Goal: Check status: Check status

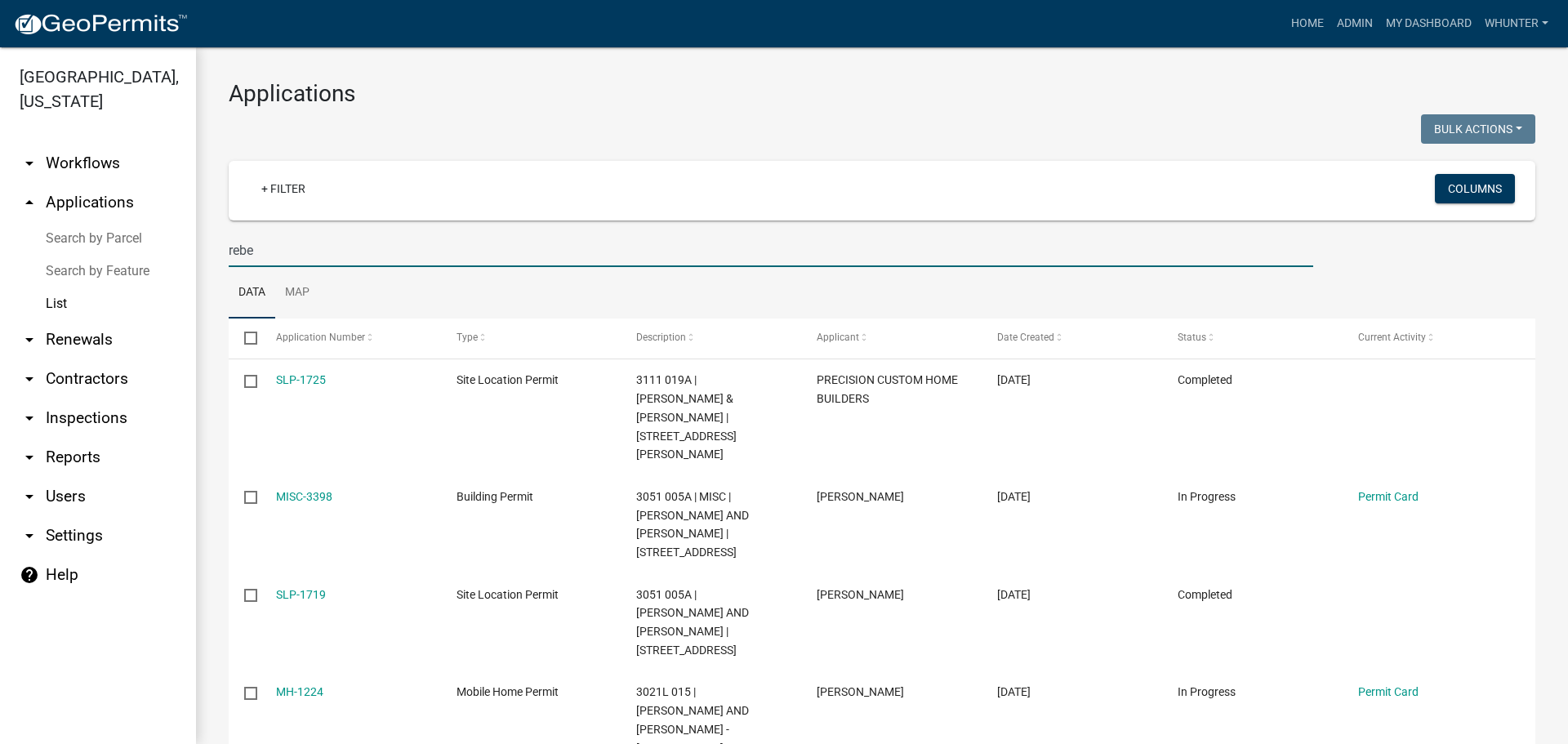
drag, startPoint x: 348, startPoint y: 255, endPoint x: 828, endPoint y: 311, distance: 483.3
click at [16, 255] on div "Gilmer County, Georgia arrow_drop_down Workflows List arrow_drop_up Application…" at bounding box center [784, 396] width 1568 height 697
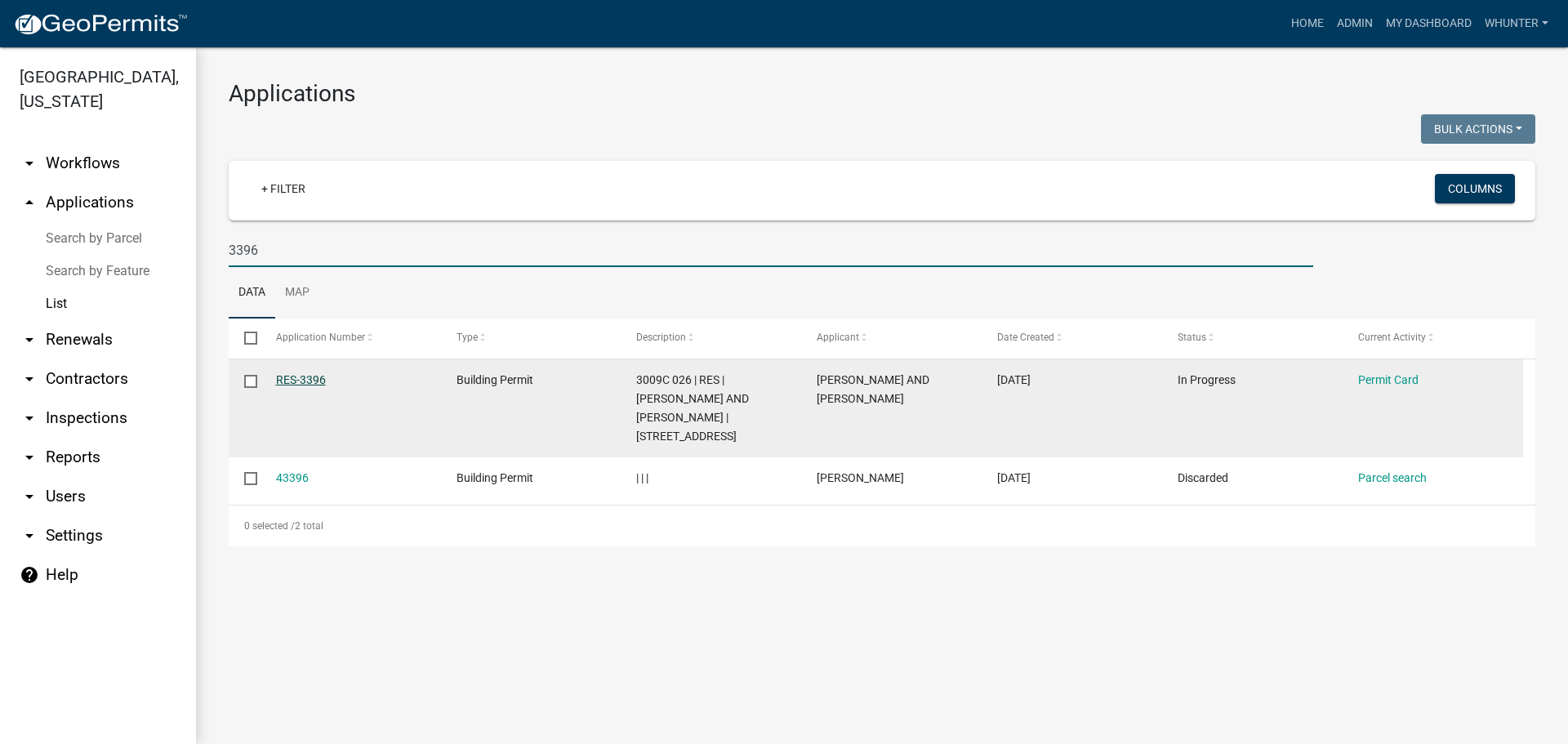
type input "3396"
click at [299, 377] on link "RES-3396" at bounding box center [301, 380] width 50 height 13
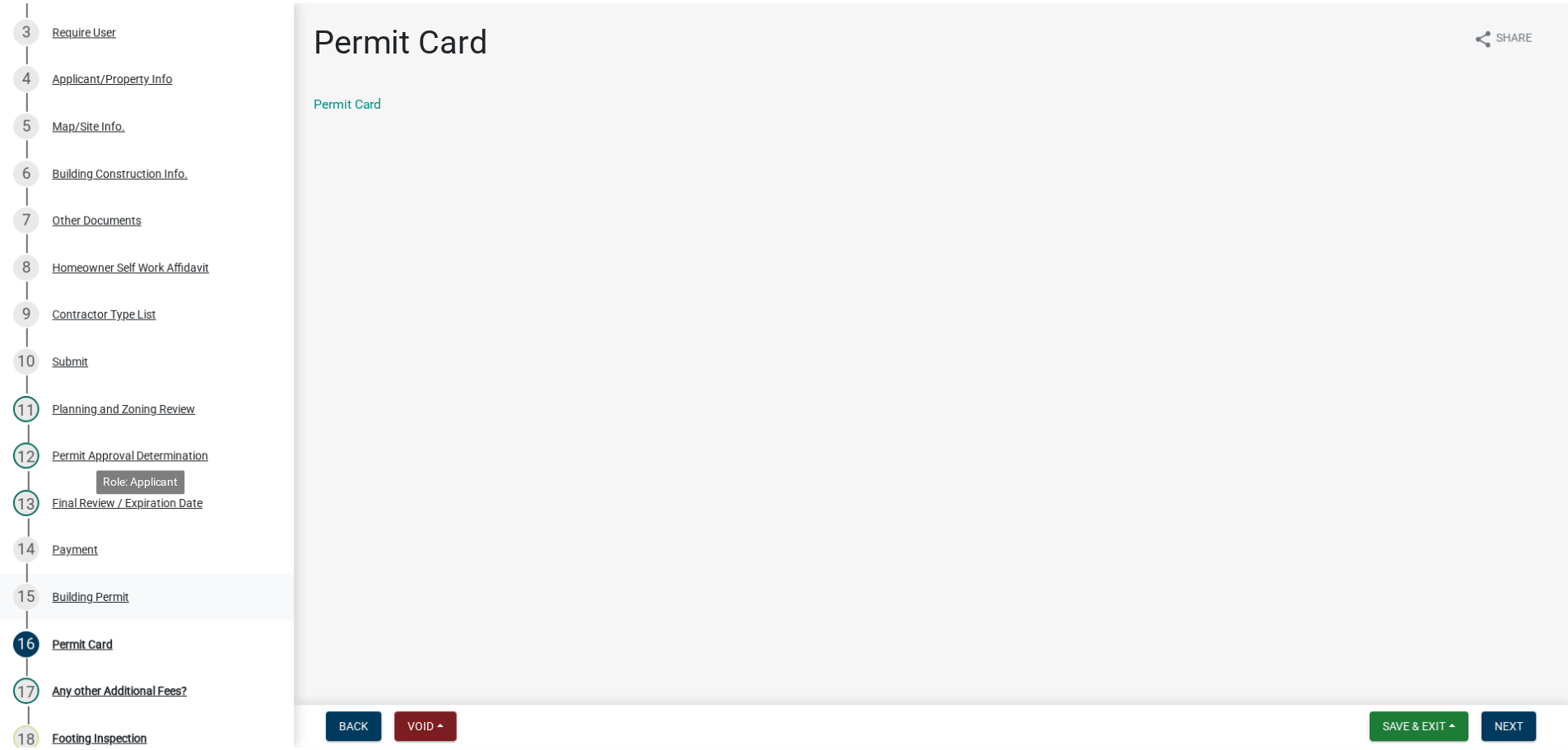
scroll to position [412, 0]
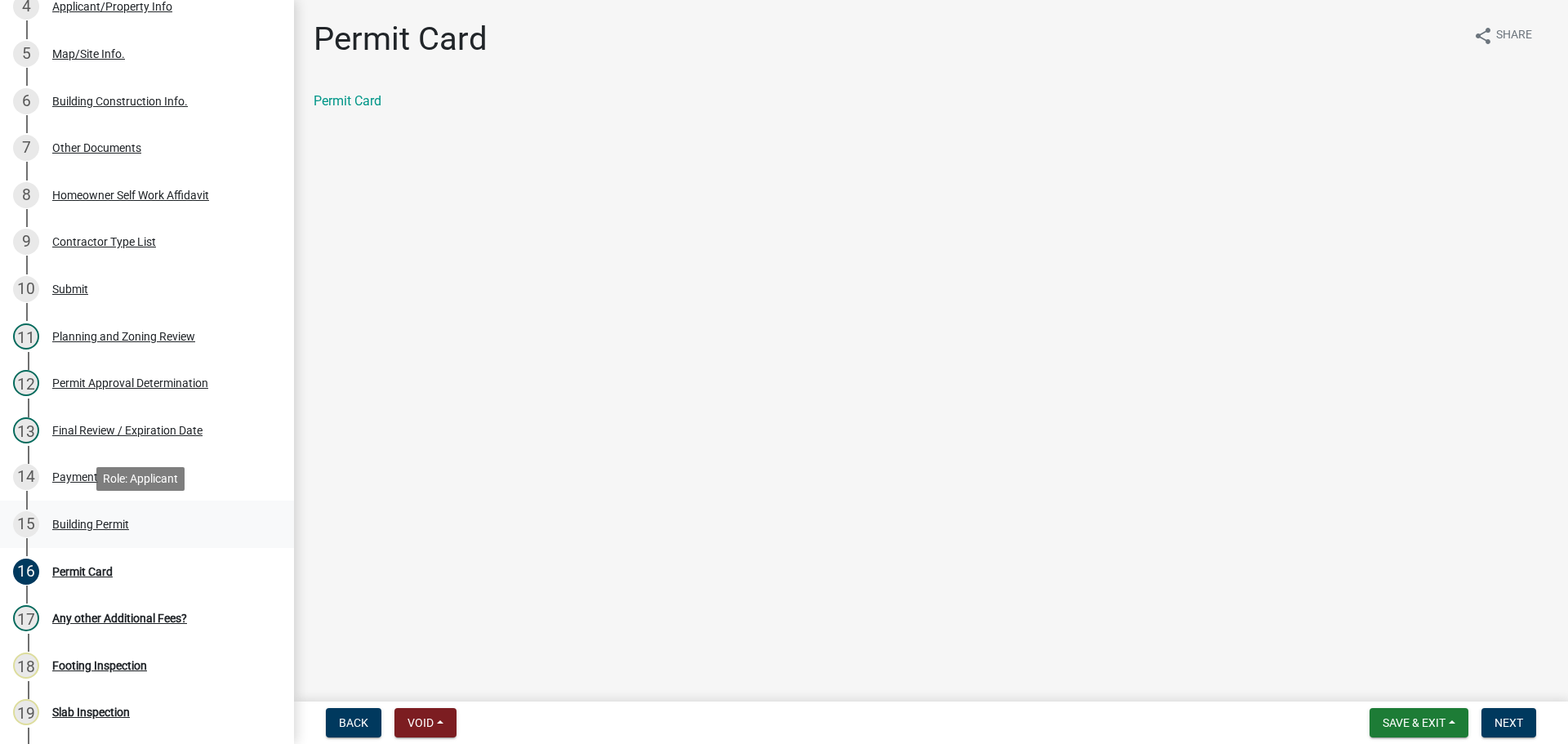
click at [75, 538] on link "15 Building Permit" at bounding box center [147, 524] width 294 height 47
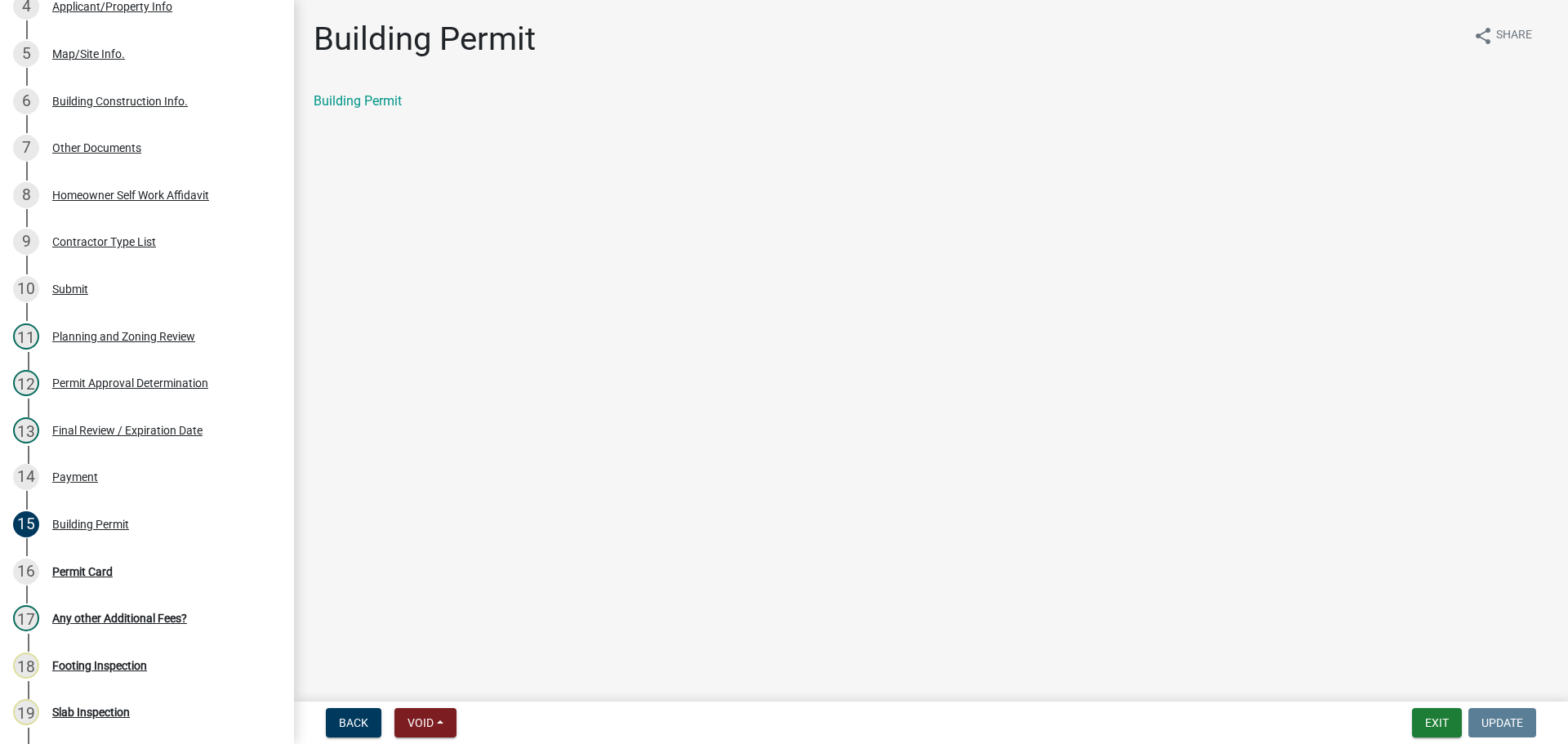
click at [328, 64] on div "Building Permit" at bounding box center [424, 45] width 222 height 52
click at [380, 102] on link "Building Permit" at bounding box center [358, 101] width 88 height 16
click at [1436, 718] on button "Exit" at bounding box center [1437, 723] width 50 height 30
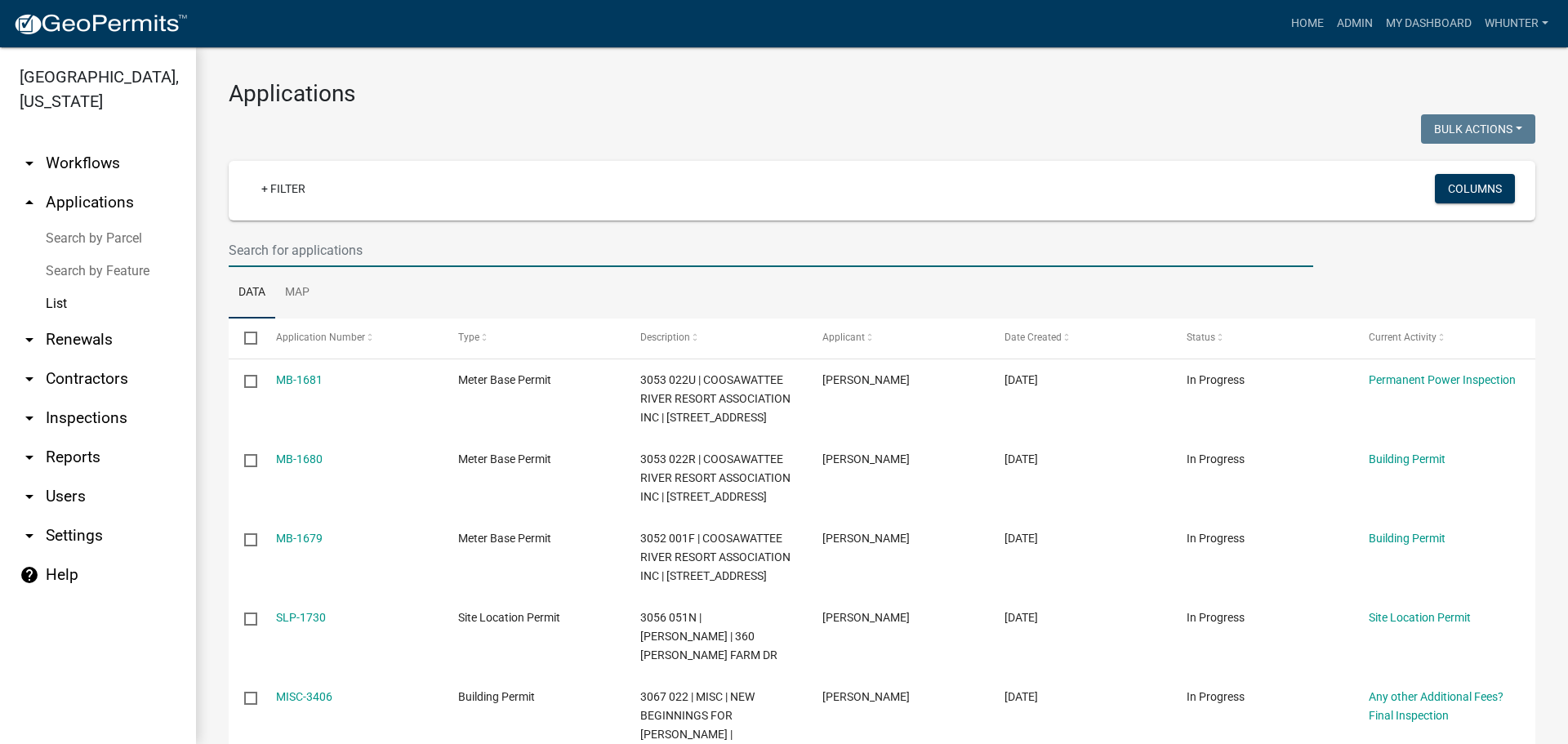
drag, startPoint x: 411, startPoint y: 249, endPoint x: 1536, endPoint y: 399, distance: 1135.0
click at [413, 249] on input "text" at bounding box center [771, 250] width 1085 height 34
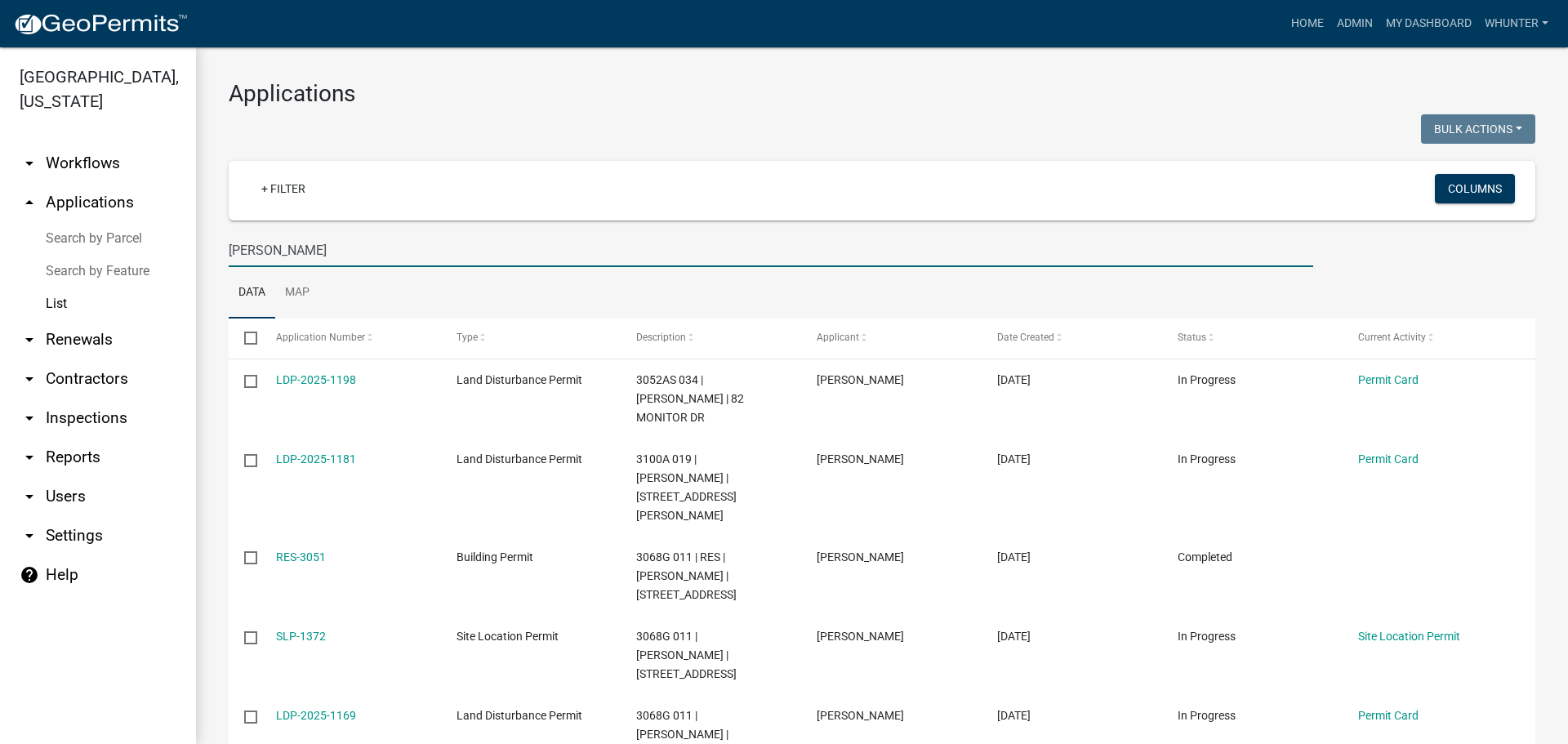
type input "EVAN DAVEN"
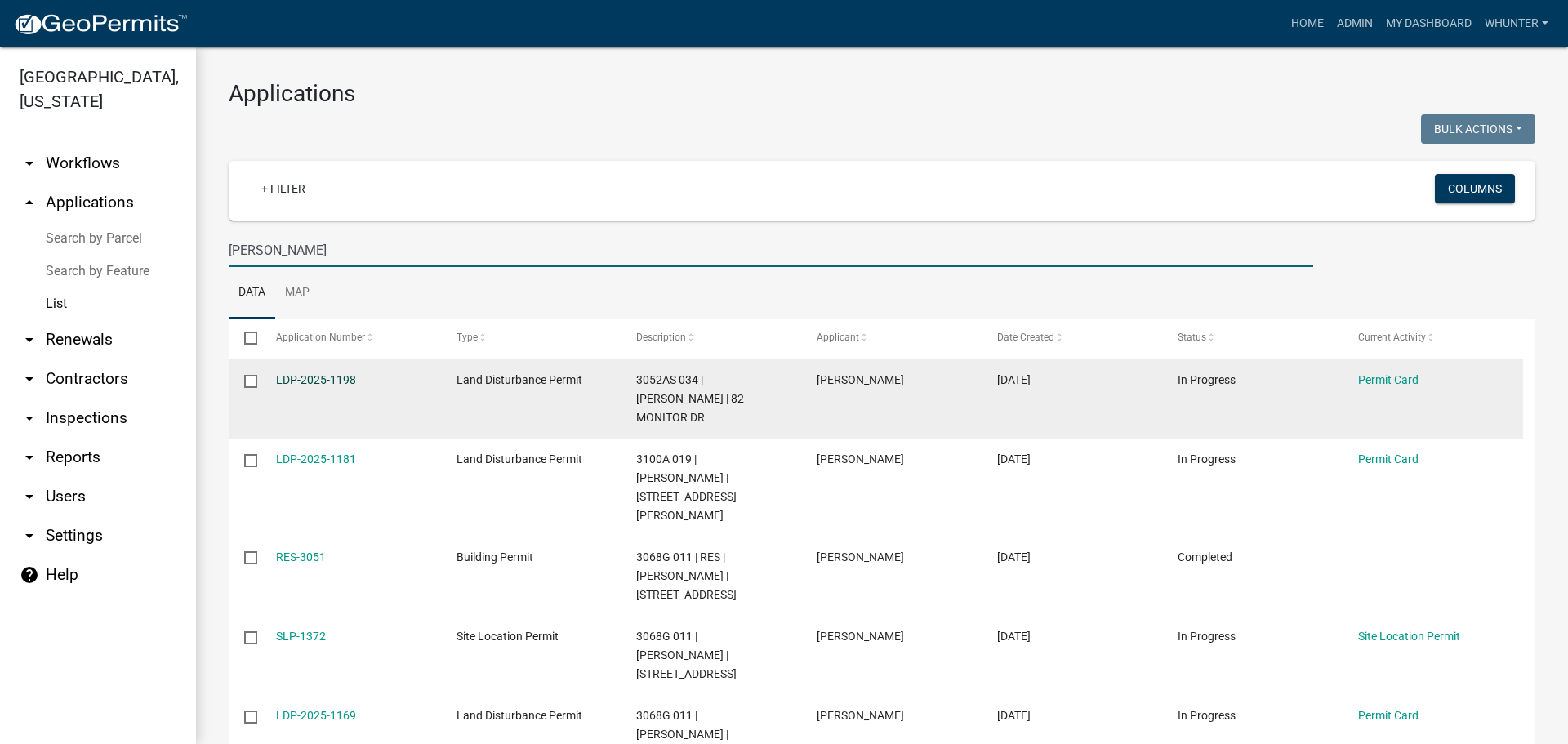
click at [296, 382] on link "LDP-2025-1198" at bounding box center [315, 380] width 80 height 13
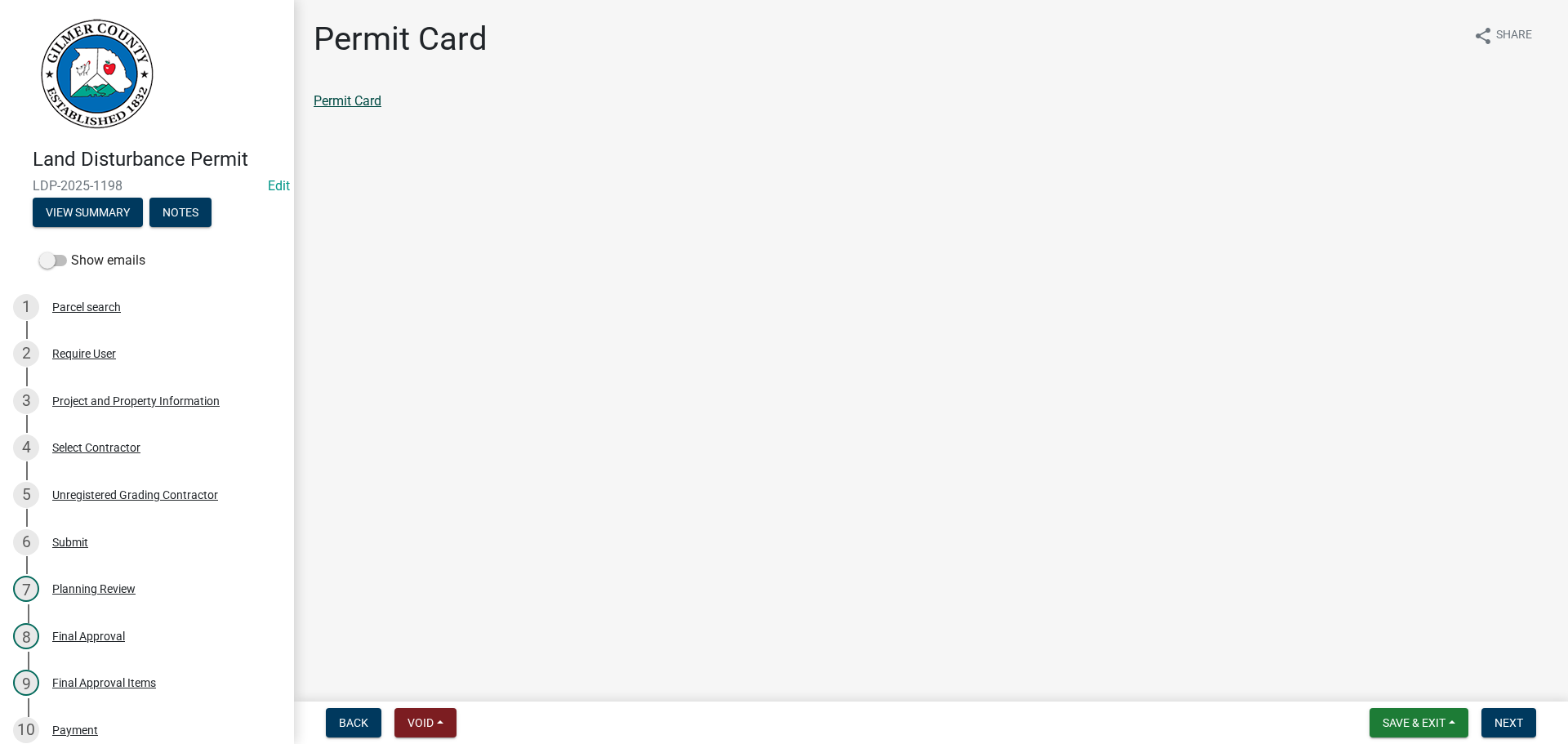
click at [326, 100] on link "Permit Card" at bounding box center [348, 101] width 68 height 16
click at [1427, 722] on span "Save & Exit" at bounding box center [1414, 723] width 63 height 13
click at [1425, 684] on button "Save & Exit" at bounding box center [1403, 680] width 130 height 39
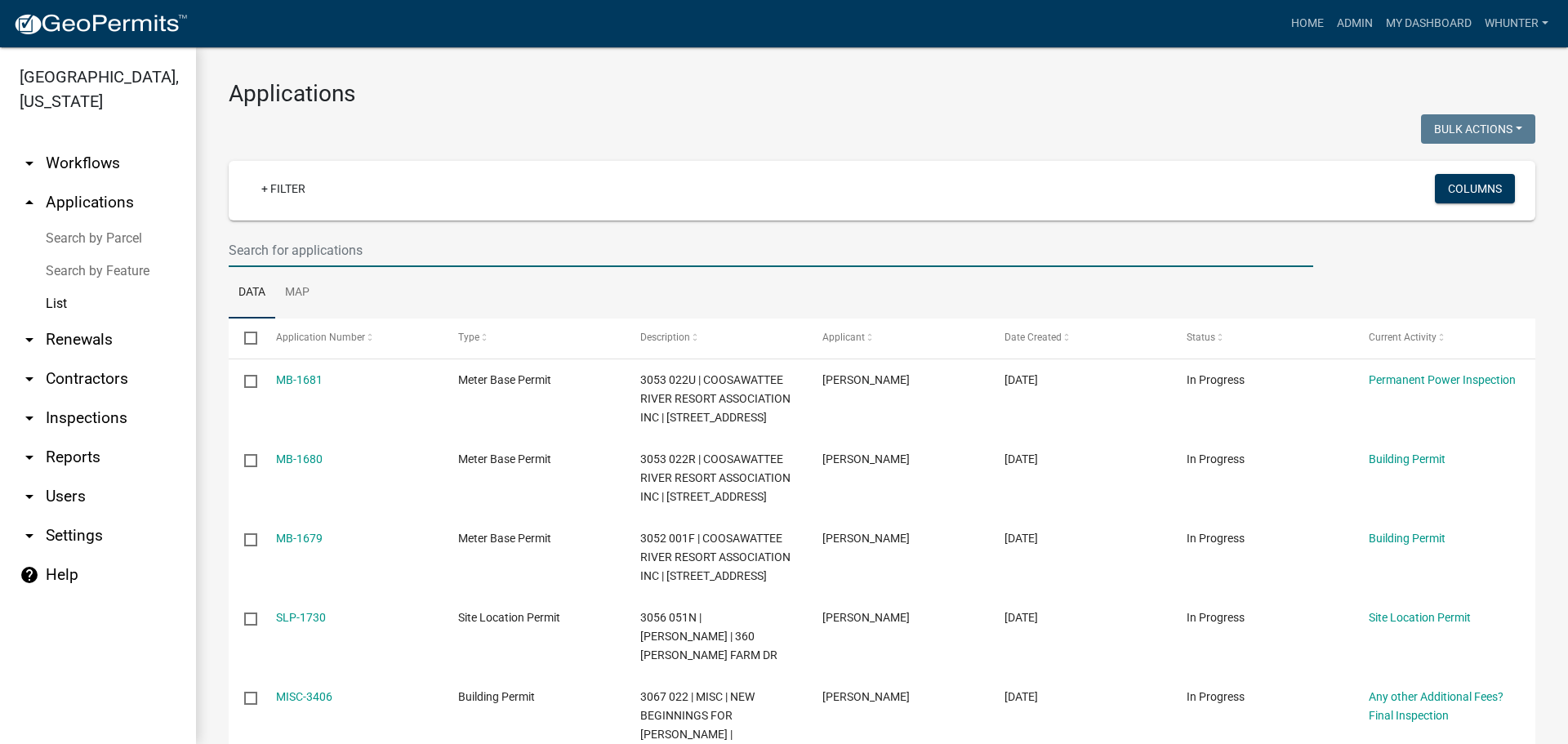
drag, startPoint x: 602, startPoint y: 249, endPoint x: 628, endPoint y: 241, distance: 27.2
click at [602, 249] on input "text" at bounding box center [771, 250] width 1085 height 34
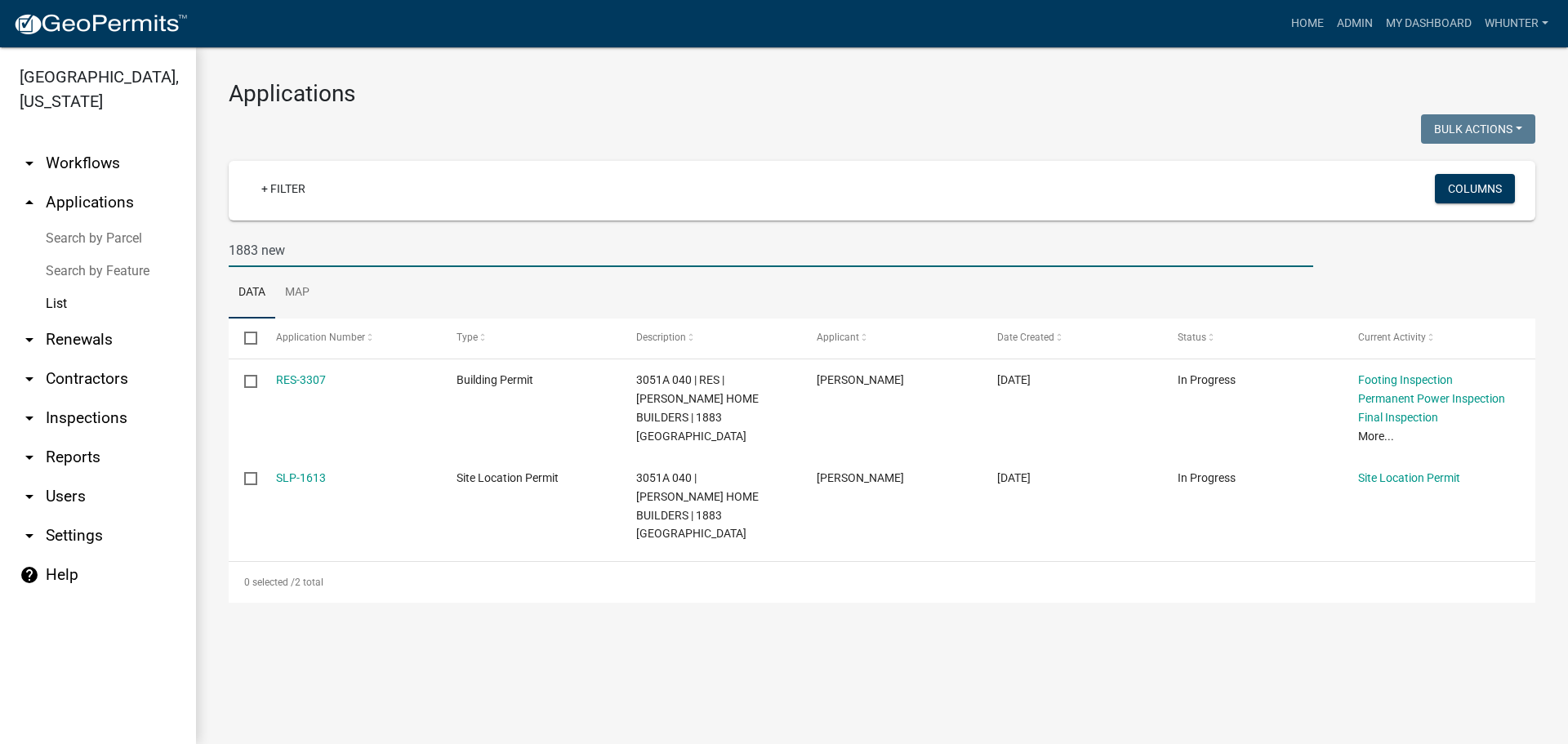
type input "1883 new"
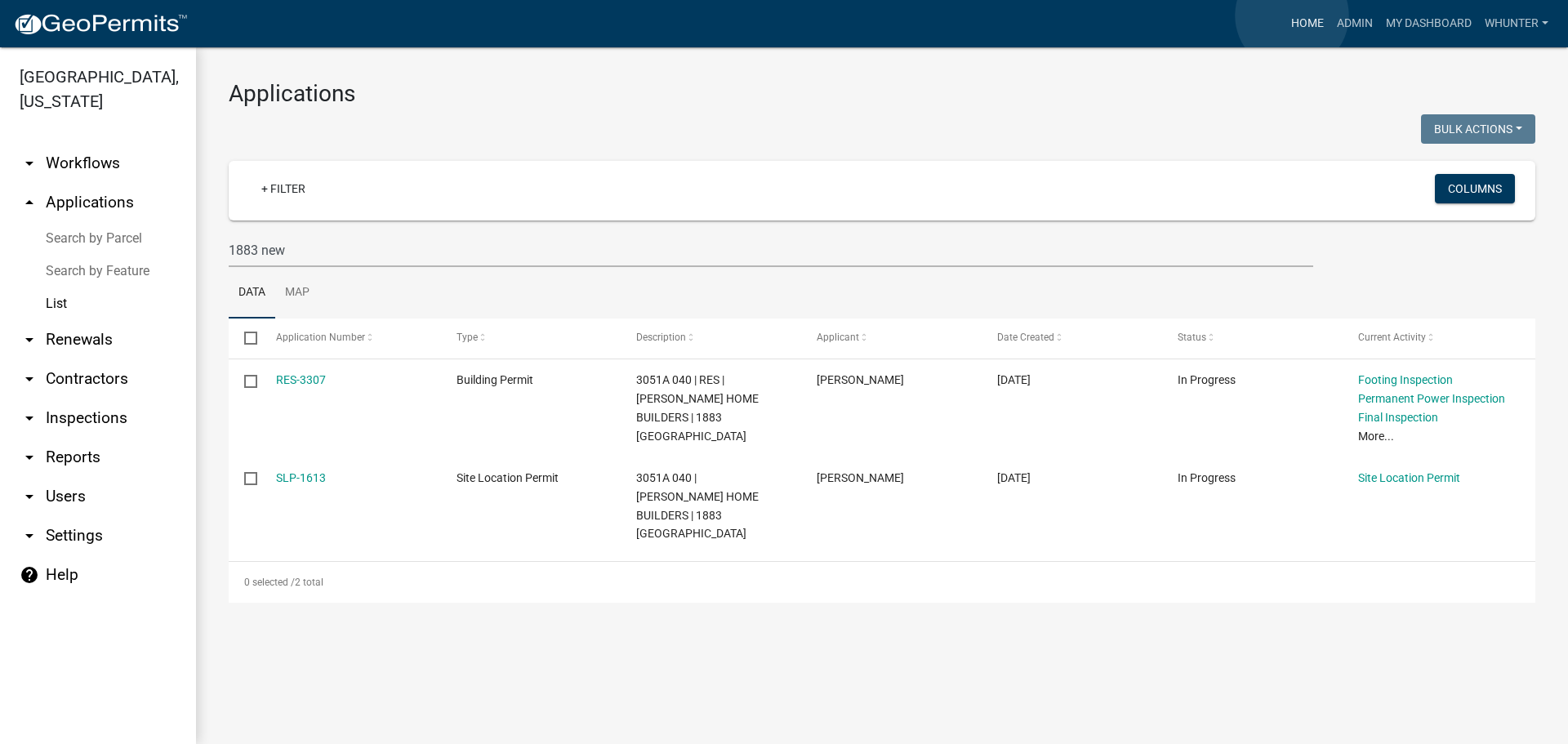
click at [1292, 16] on link "Home" at bounding box center [1307, 24] width 45 height 31
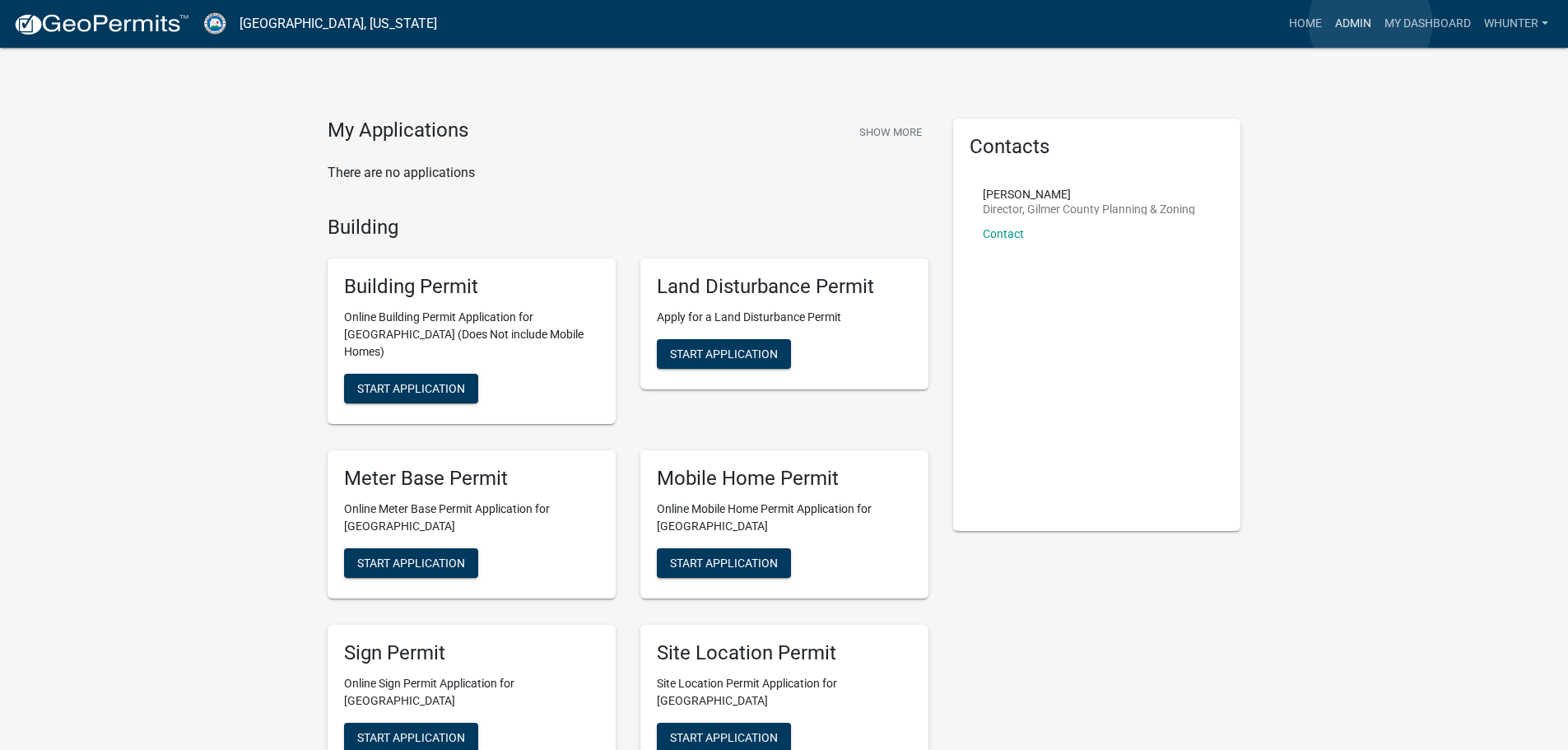
click at [1371, 23] on link "Admin" at bounding box center [1352, 24] width 49 height 32
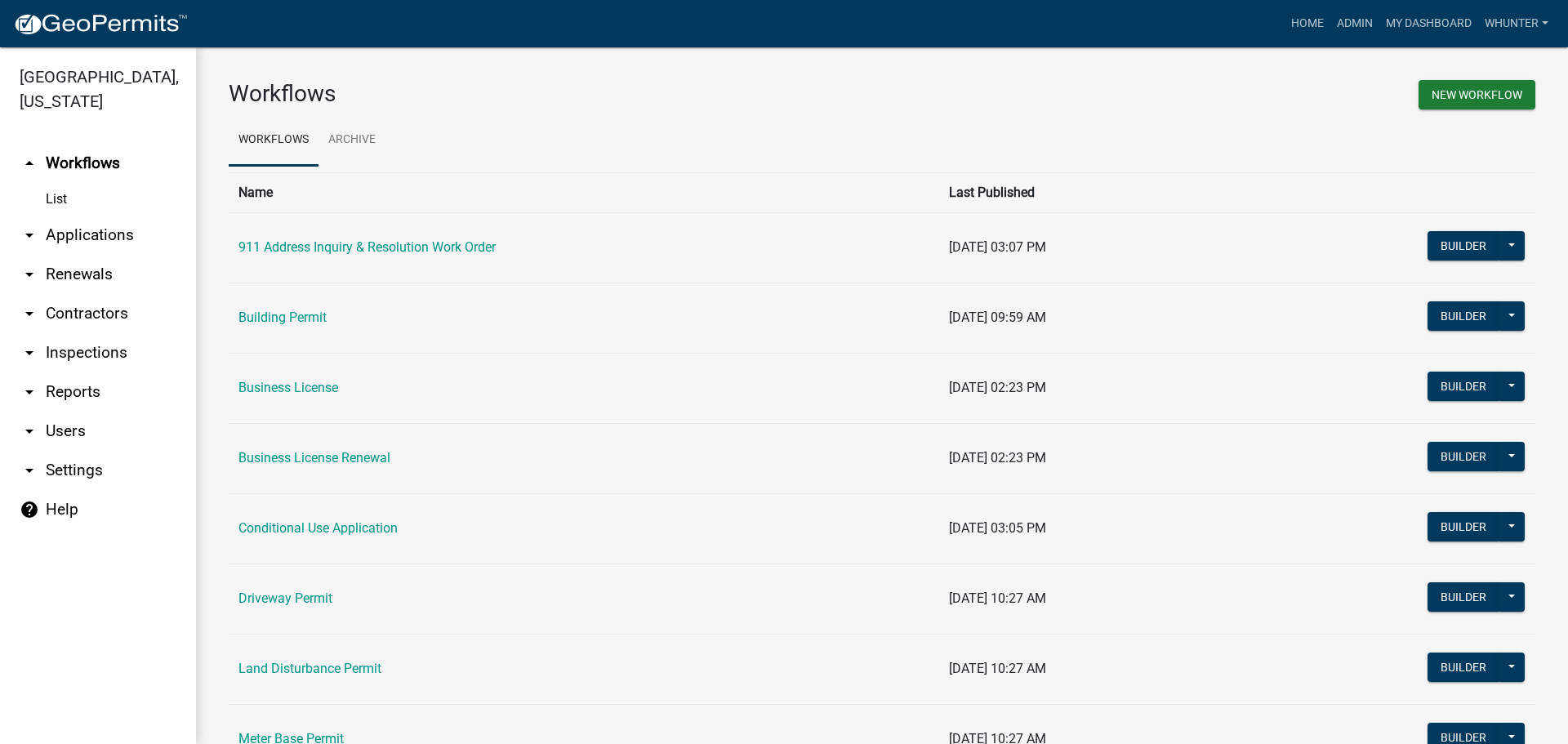
click at [124, 246] on link "arrow_drop_down Applications" at bounding box center [97, 235] width 196 height 39
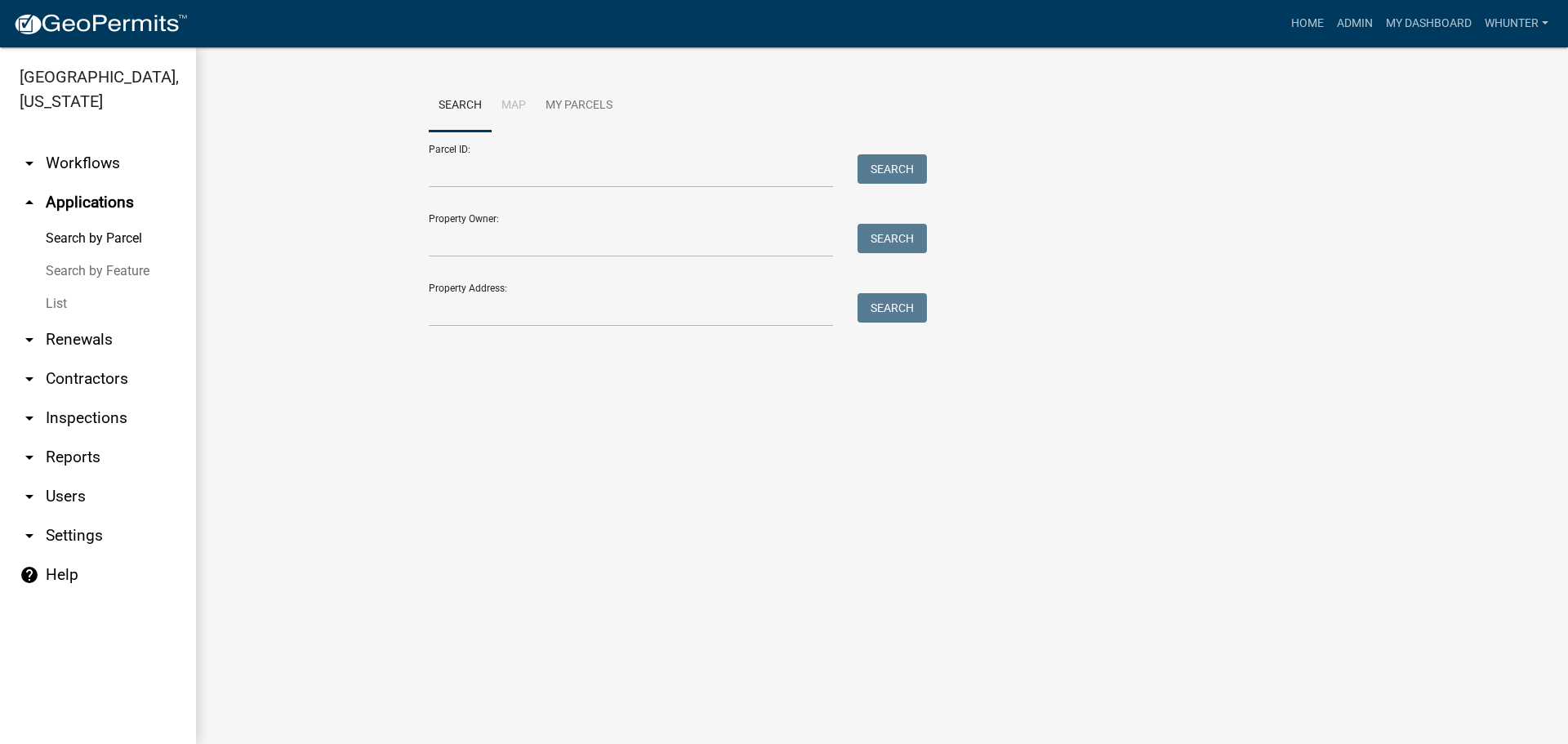
click at [84, 306] on link "List" at bounding box center [97, 304] width 196 height 33
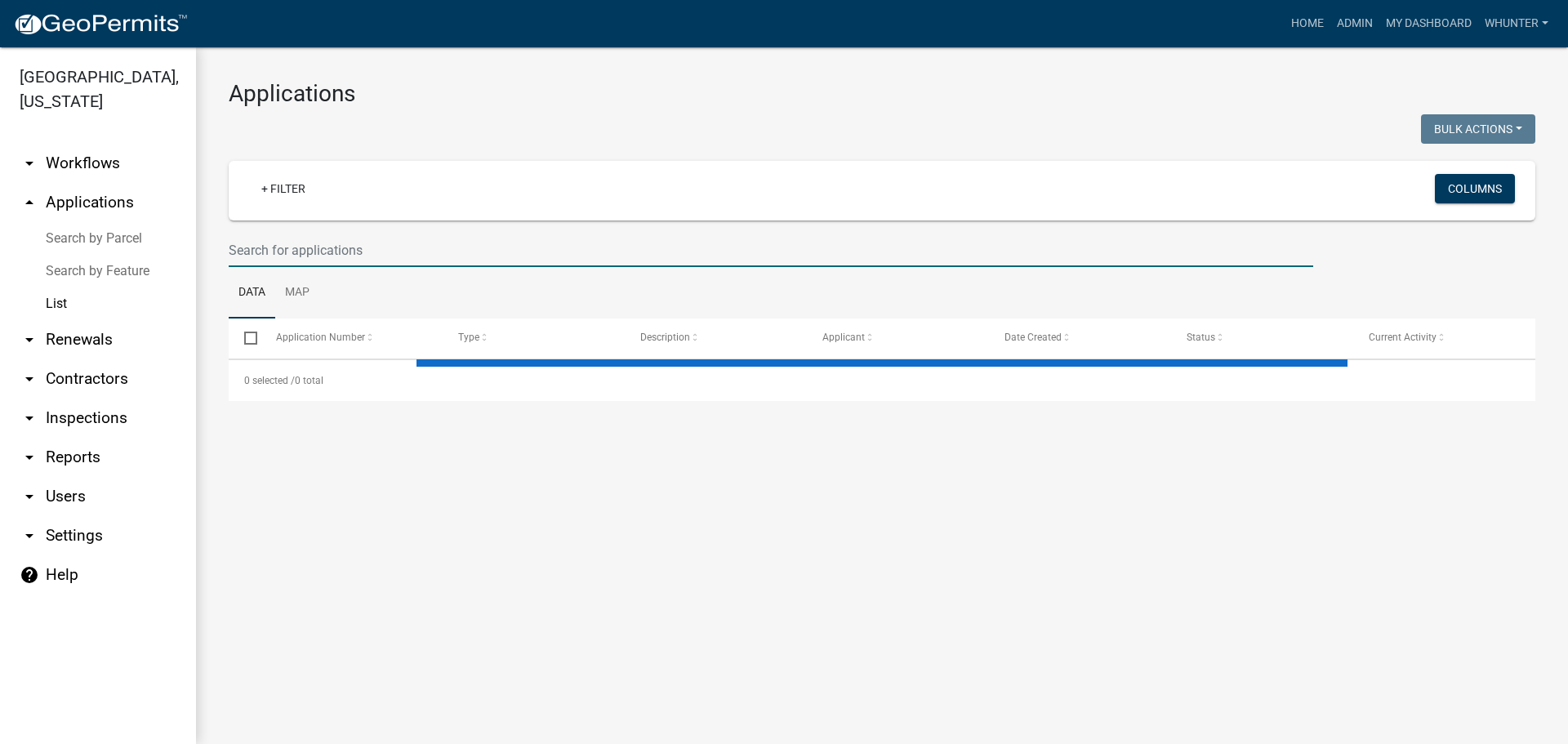
click at [361, 250] on input "text" at bounding box center [771, 250] width 1085 height 34
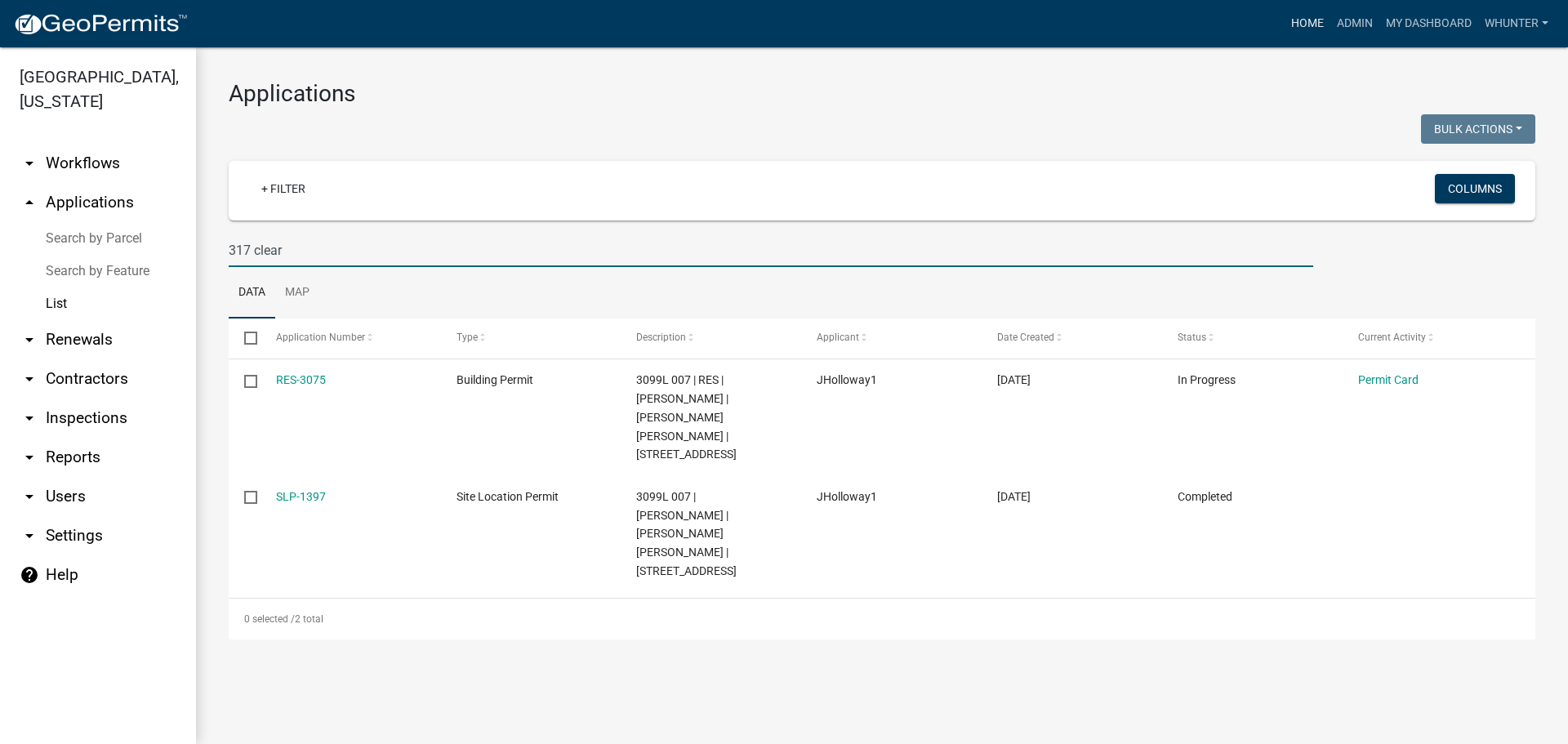
type input "317 clear"
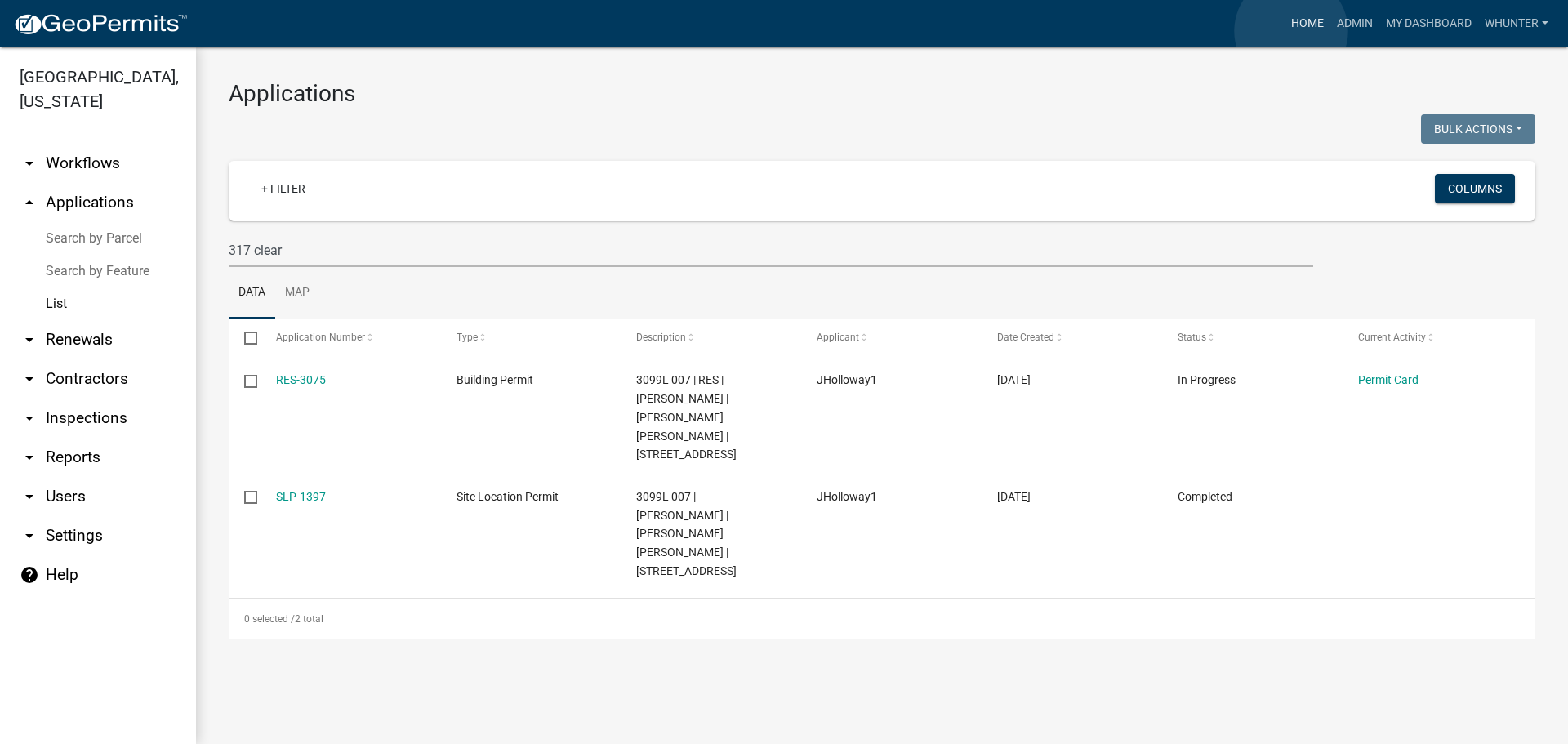
click at [1291, 31] on link "Home" at bounding box center [1307, 24] width 45 height 31
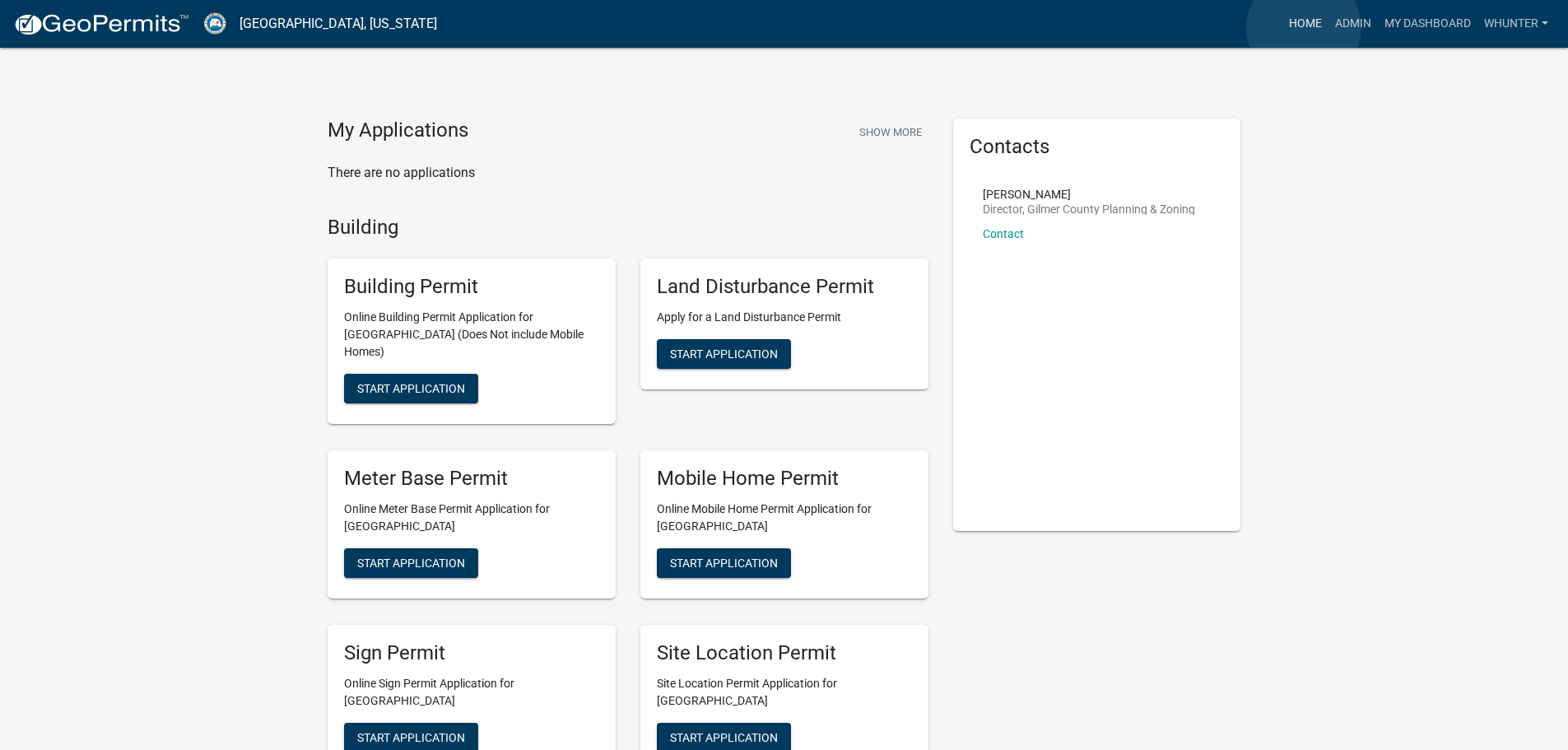
click at [1304, 28] on link "Home" at bounding box center [1305, 24] width 46 height 32
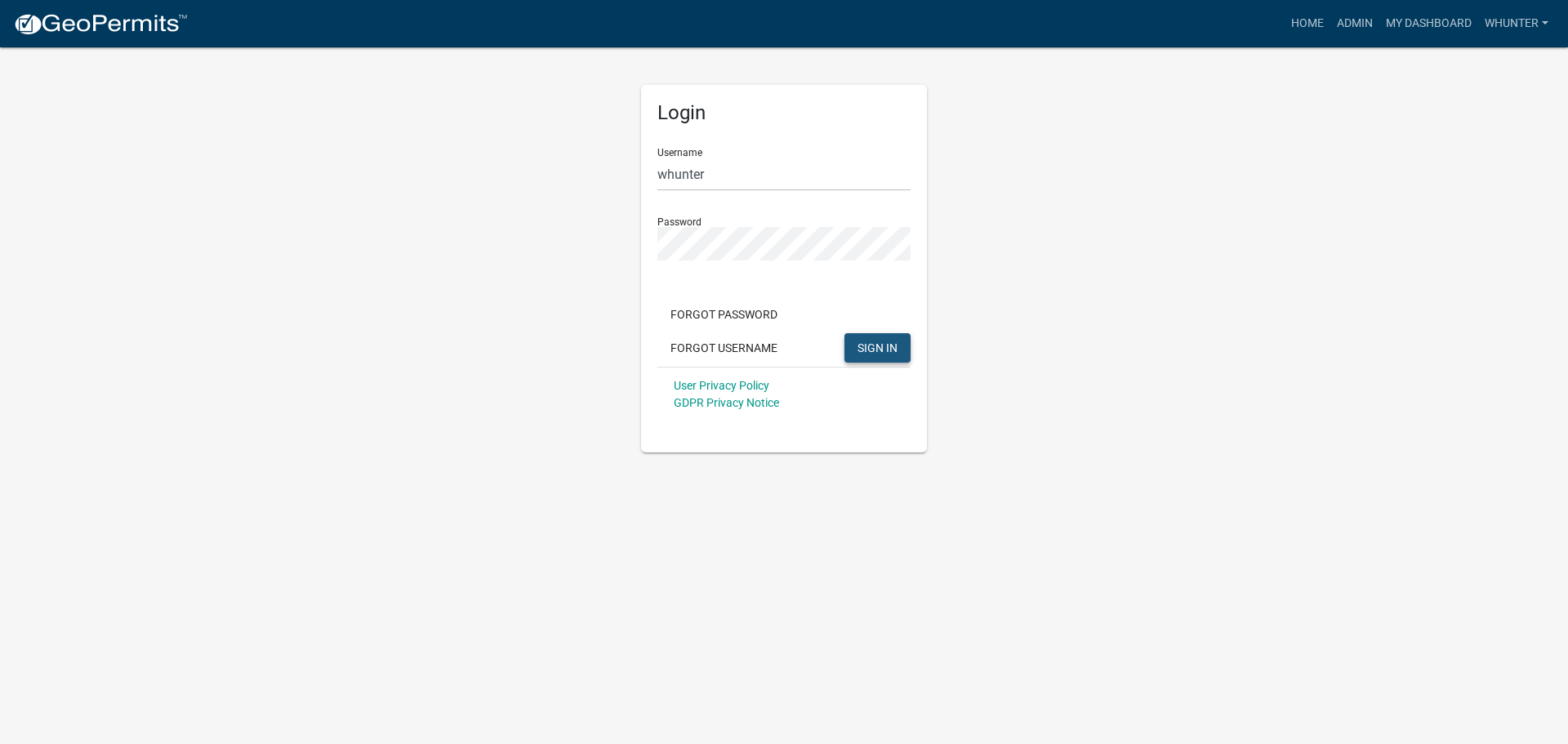
click at [877, 345] on span "SIGN IN" at bounding box center [878, 347] width 40 height 13
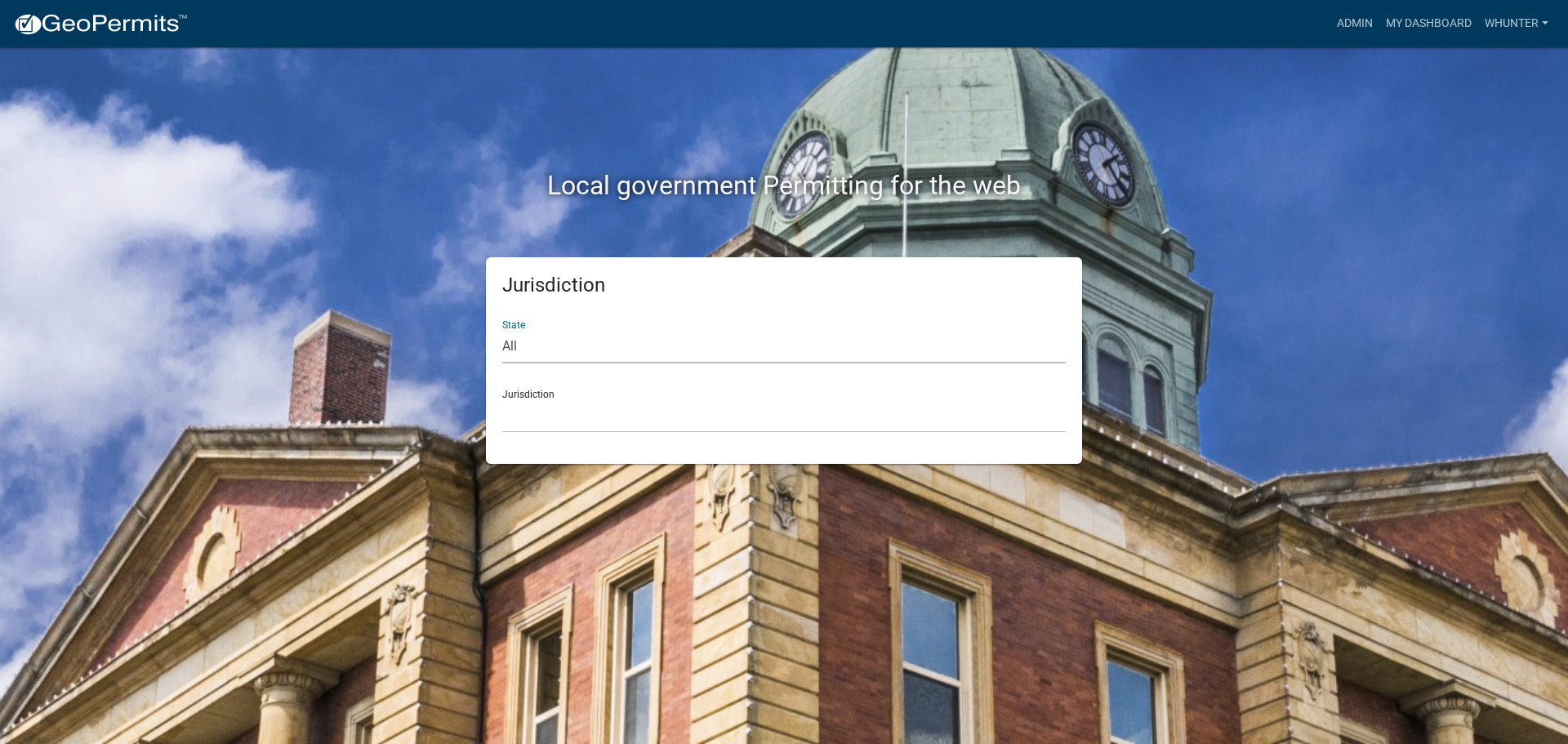
click at [767, 345] on select "All [US_STATE] [US_STATE] [US_STATE] [US_STATE] [US_STATE] [US_STATE] [US_STATE…" at bounding box center [784, 347] width 564 height 34
select select "[US_STATE]"
click at [502, 330] on select "All [US_STATE] [US_STATE] [US_STATE] [US_STATE] [US_STATE] [US_STATE] [US_STATE…" at bounding box center [784, 347] width 564 height 34
drag, startPoint x: 760, startPoint y: 363, endPoint x: 728, endPoint y: 421, distance: 66.2
click at [732, 417] on select "[GEOGRAPHIC_DATA], [US_STATE][PERSON_NAME][GEOGRAPHIC_DATA], [US_STATE][PERSON_…" at bounding box center [784, 416] width 564 height 34
